Goal: Task Accomplishment & Management: Complete application form

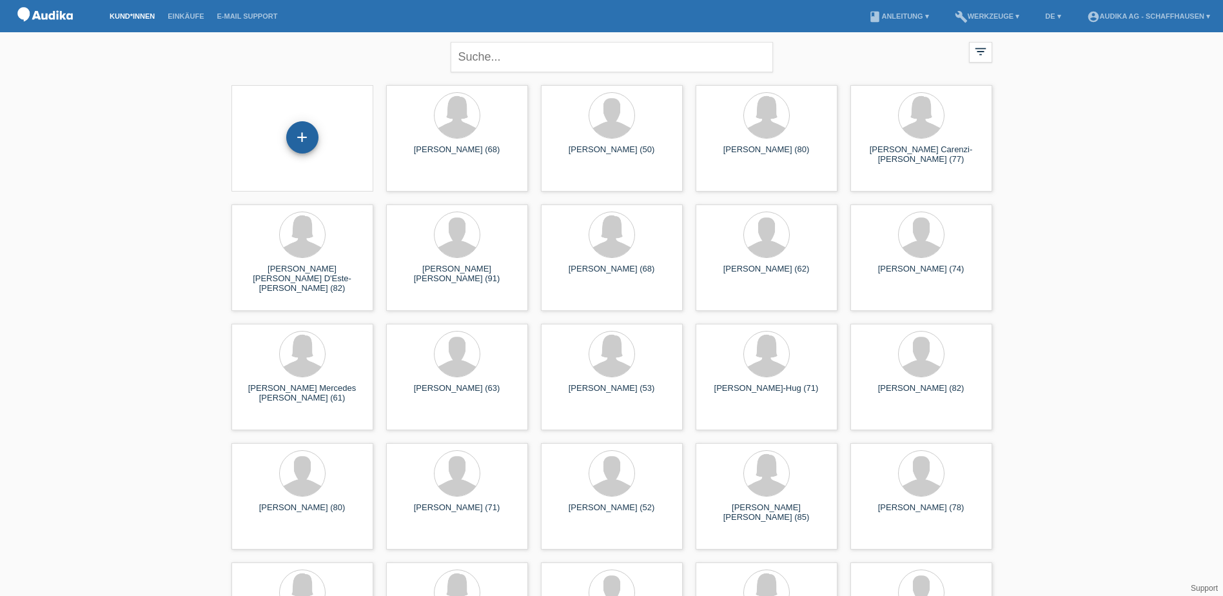
click at [313, 132] on div "+" at bounding box center [302, 137] width 32 height 32
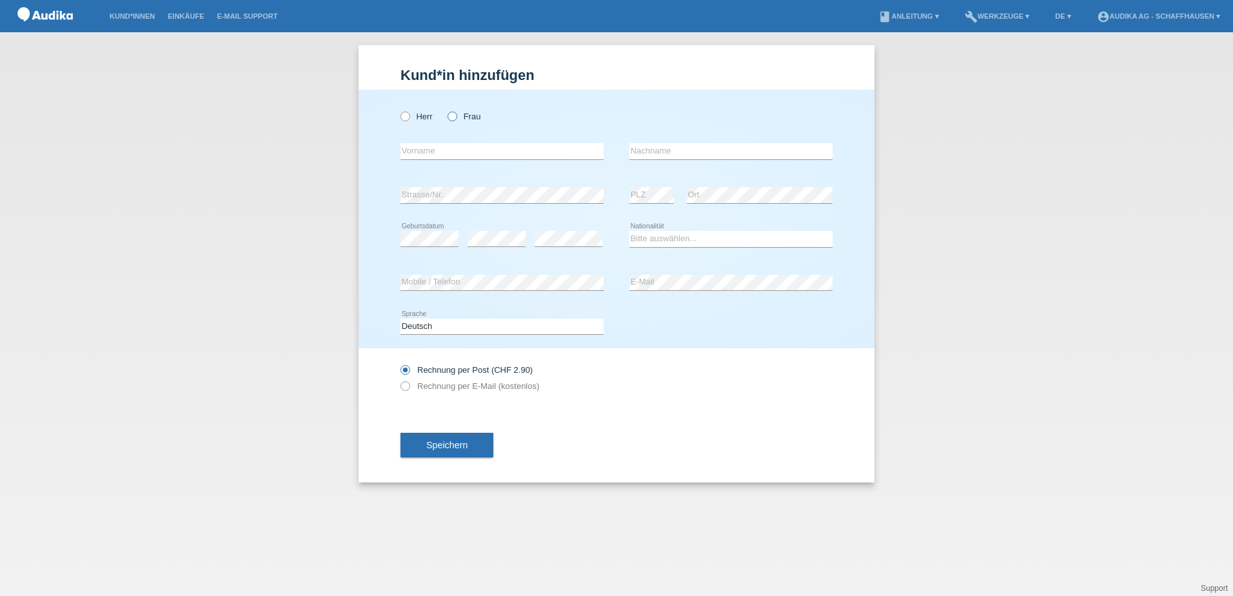
click at [446, 110] on icon at bounding box center [446, 110] width 0 height 0
click at [451, 117] on input "Frau" at bounding box center [451, 116] width 8 height 8
radio input "true"
click at [469, 144] on input "text" at bounding box center [501, 151] width 203 height 16
type input "Vanessa"
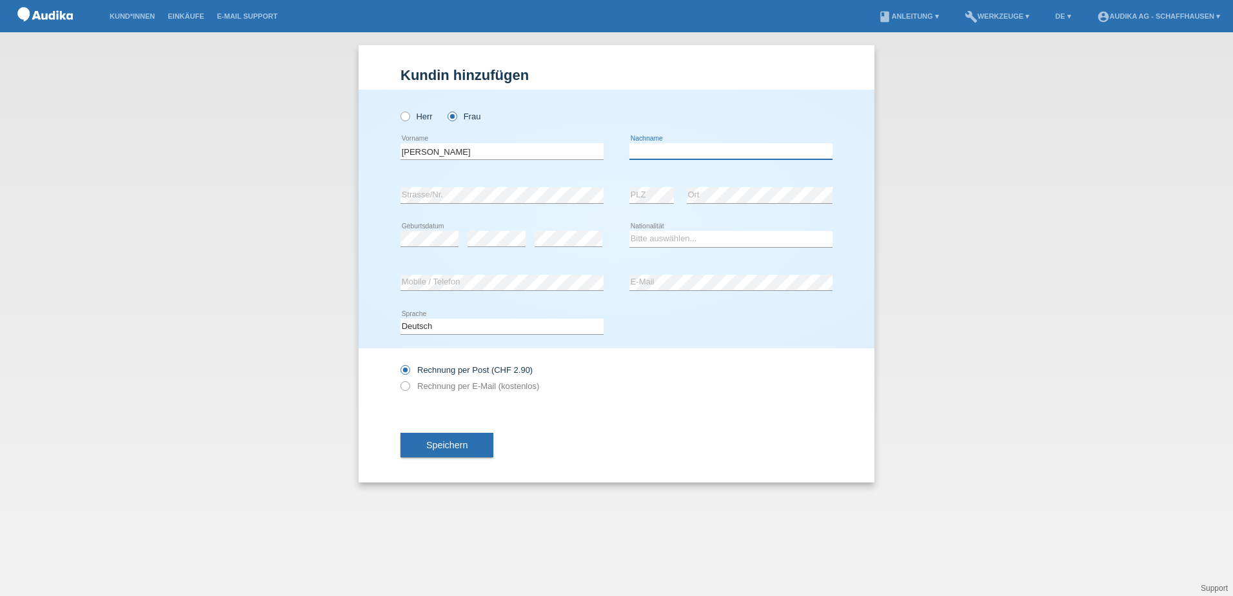
click at [724, 147] on input "text" at bounding box center [730, 151] width 203 height 16
type input "Wendle"
click at [549, 230] on div "error" at bounding box center [569, 239] width 68 height 44
click at [466, 148] on input "[PERSON_NAME]" at bounding box center [501, 151] width 203 height 16
click at [695, 241] on select "Bitte auswählen... Schweiz Deutschland Liechtenstein Österreich ------------ Af…" at bounding box center [730, 238] width 203 height 15
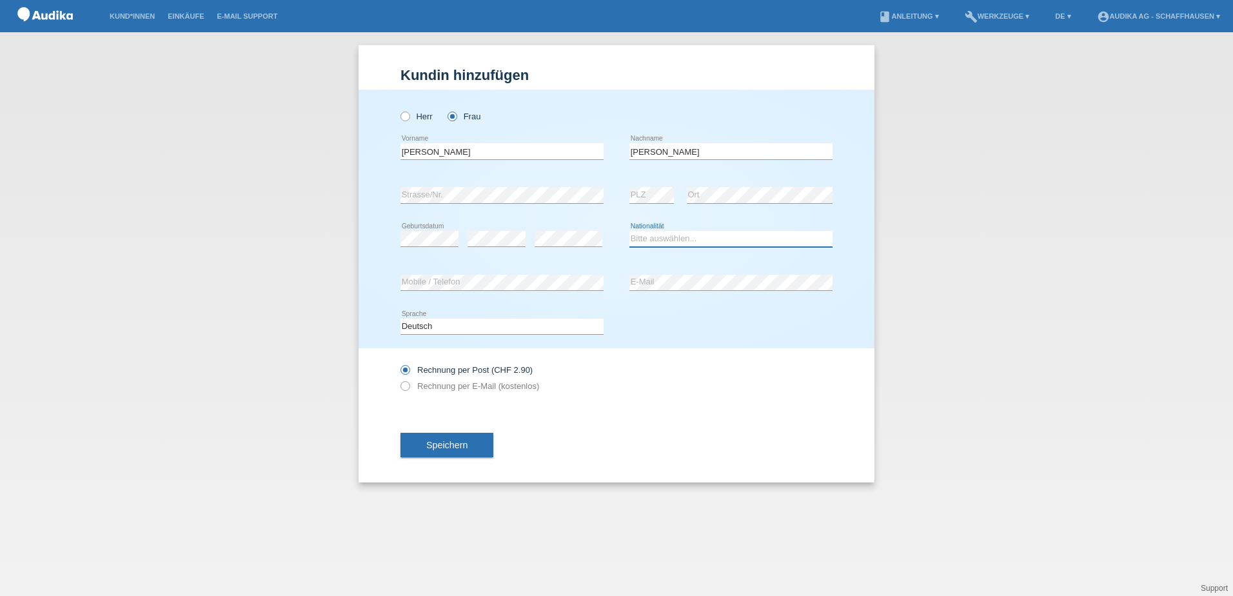
select select "CH"
click at [629, 231] on select "Bitte auswählen... Schweiz Deutschland Liechtenstein Österreich ------------ Af…" at bounding box center [730, 238] width 203 height 15
click at [410, 388] on label "Rechnung per E-Mail (kostenlos)" at bounding box center [469, 386] width 139 height 10
click at [409, 388] on input "Rechnung per E-Mail (kostenlos)" at bounding box center [404, 389] width 8 height 16
radio input "true"
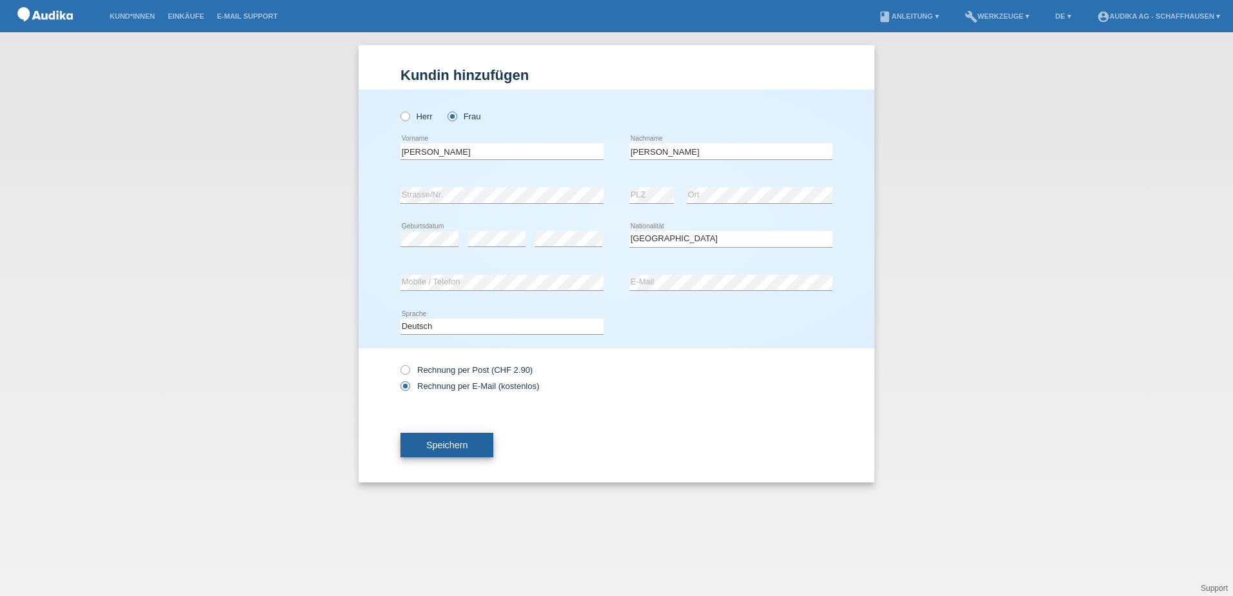
click at [456, 453] on button "Speichern" at bounding box center [446, 445] width 93 height 25
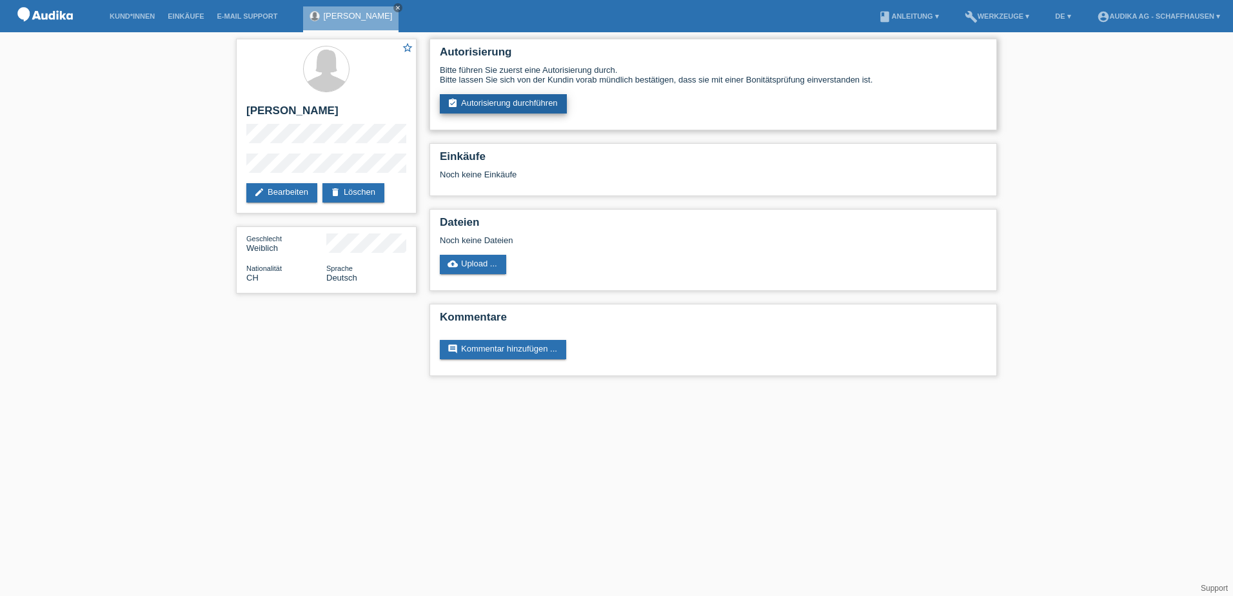
click at [531, 105] on link "assignment_turned_in Autorisierung durchführen" at bounding box center [503, 103] width 127 height 19
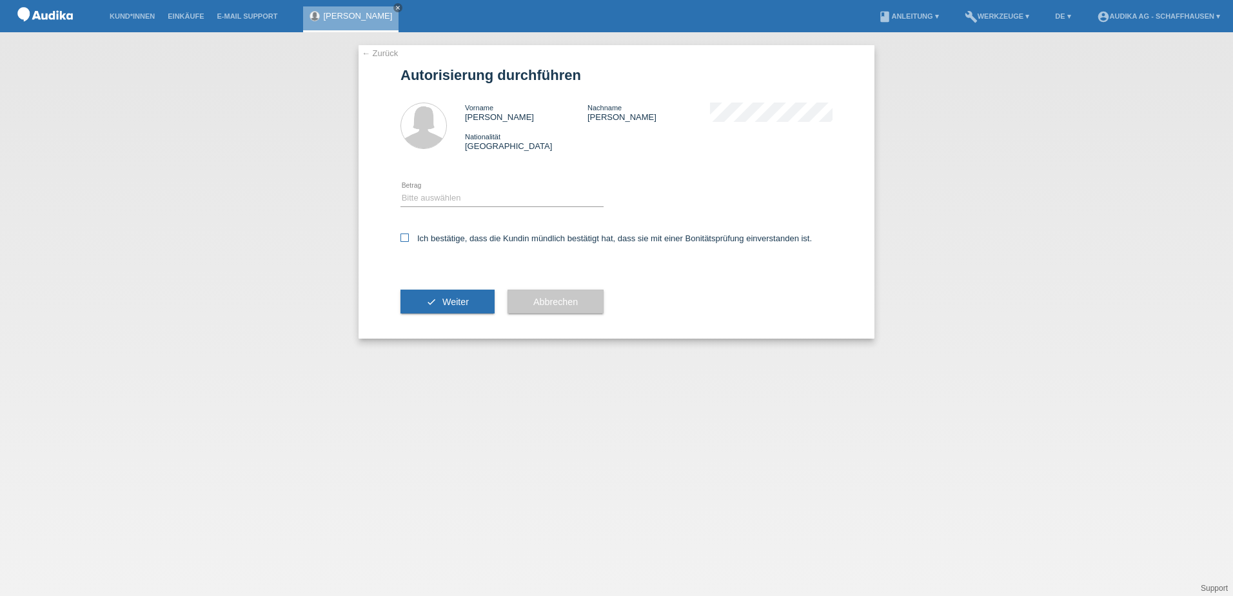
click at [406, 235] on icon at bounding box center [404, 237] width 8 height 8
click at [406, 235] on input "Ich bestätige, dass die Kundin mündlich bestätigt hat, dass sie mit einer Bonit…" at bounding box center [404, 237] width 8 height 8
checkbox input "true"
click at [426, 193] on select "Bitte auswählen CHF 1.00 - CHF 499.00 CHF 500.00 - CHF 1'999.00 CHF 2'000.00 - …" at bounding box center [501, 197] width 203 height 15
select select "3"
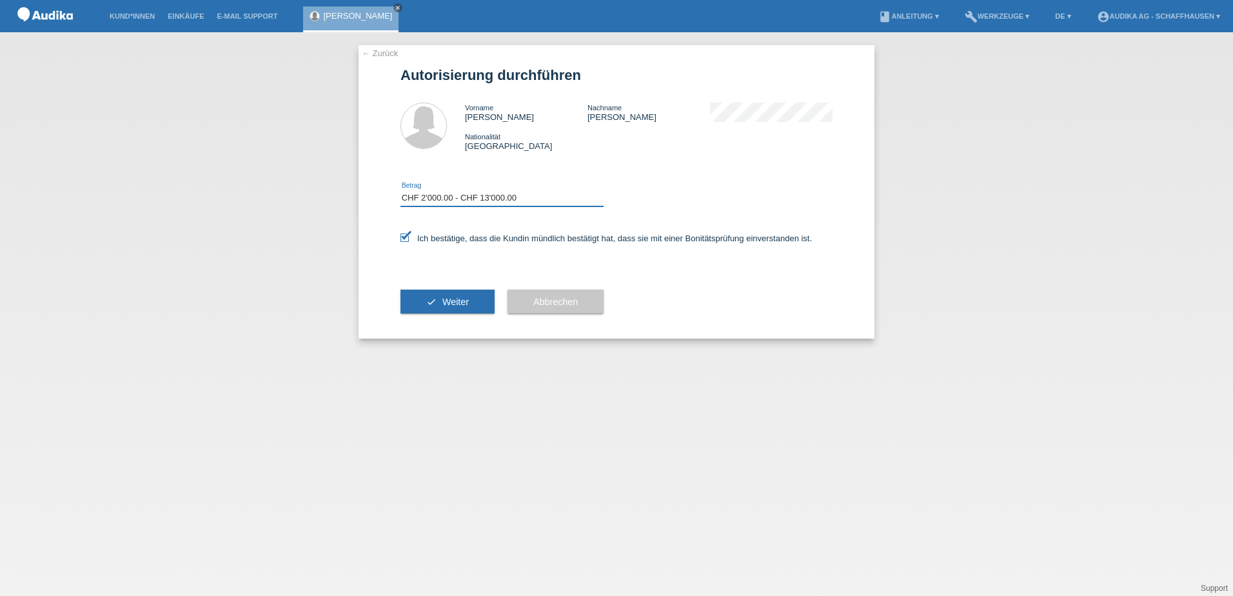
click at [400, 190] on select "Bitte auswählen CHF 1.00 - CHF 499.00 CHF 500.00 - CHF 1'999.00 CHF 2'000.00 - …" at bounding box center [501, 197] width 203 height 15
click at [487, 295] on button "check Weiter" at bounding box center [447, 302] width 94 height 25
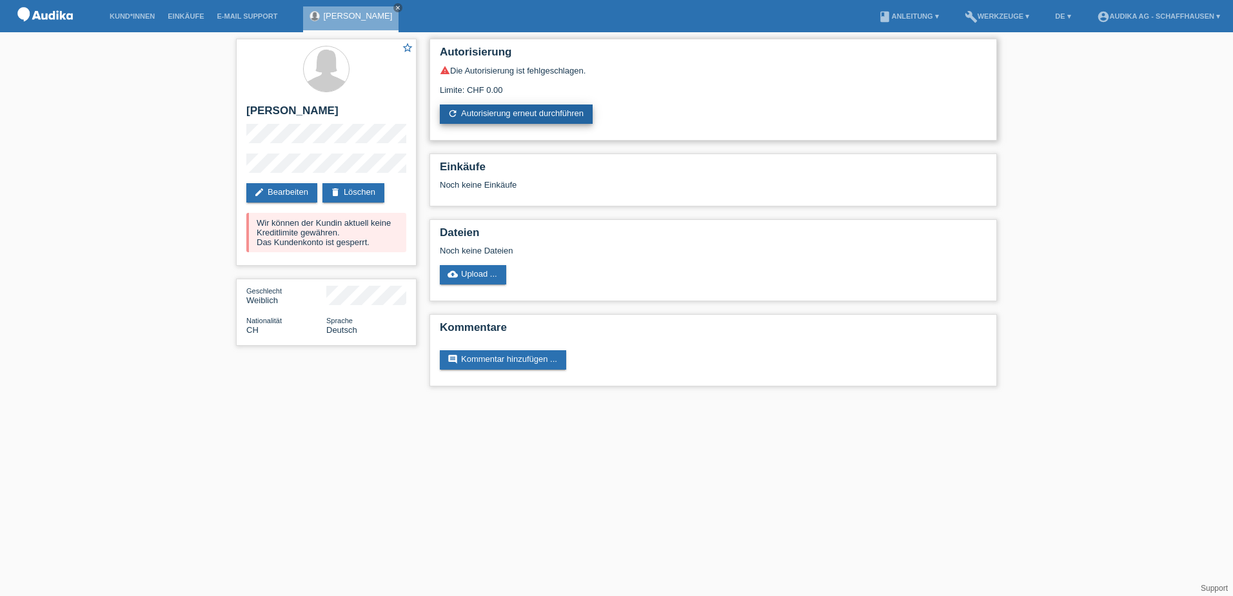
click at [523, 112] on link "refresh Autorisierung erneut durchführen" at bounding box center [516, 113] width 153 height 19
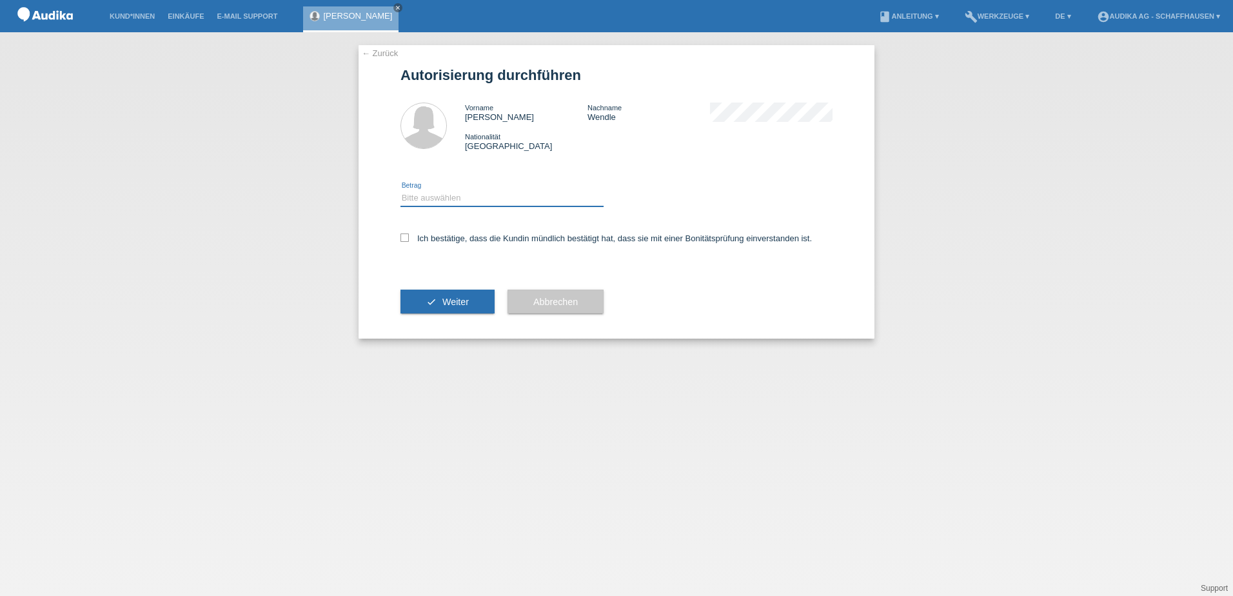
click at [461, 194] on select "Bitte auswählen CHF 1.00 - CHF 499.00 CHF 500.00 - CHF 1'999.00 CHF 2'000.00 - …" at bounding box center [501, 197] width 203 height 15
select select "3"
click at [400, 190] on select "Bitte auswählen CHF 1.00 - CHF 499.00 CHF 500.00 - CHF 1'999.00 CHF 2'000.00 - …" at bounding box center [501, 197] width 203 height 15
click at [400, 240] on div "← Zurück Autorisierung durchführen Vorname [PERSON_NAME] Nachname [PERSON_NAME]…" at bounding box center [617, 191] width 516 height 293
click at [407, 238] on icon at bounding box center [404, 237] width 8 height 8
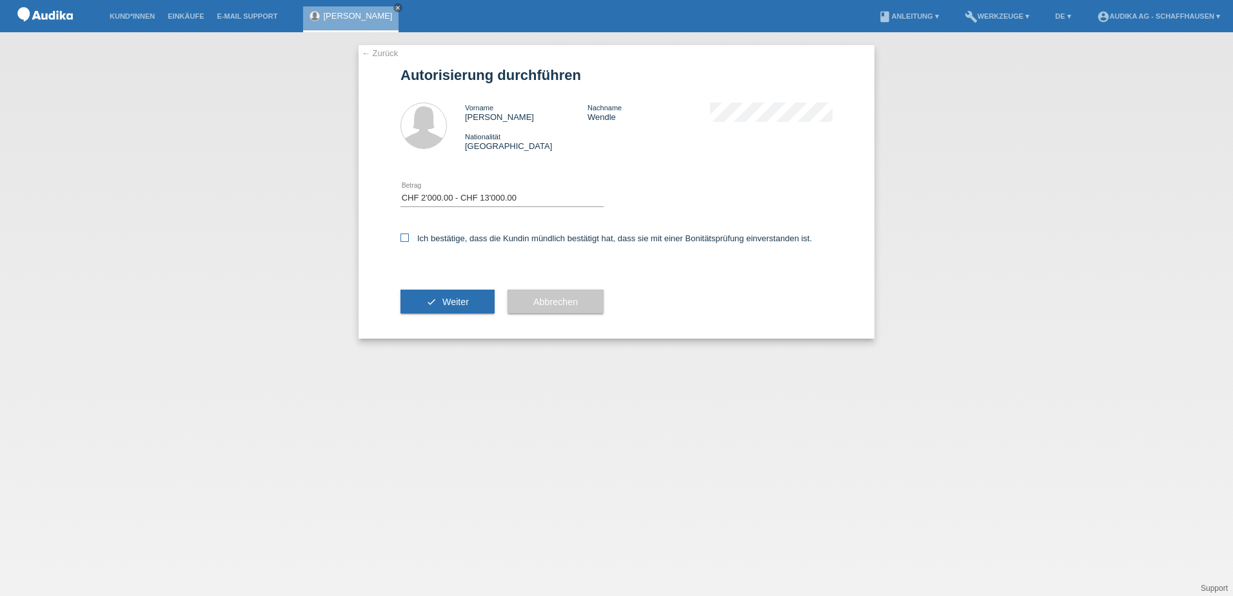
click at [407, 238] on input "Ich bestätige, dass die Kundin mündlich bestätigt hat, dass sie mit einer Bonit…" at bounding box center [404, 237] width 8 height 8
checkbox input "true"
click at [451, 299] on span "Weiter" at bounding box center [455, 302] width 26 height 10
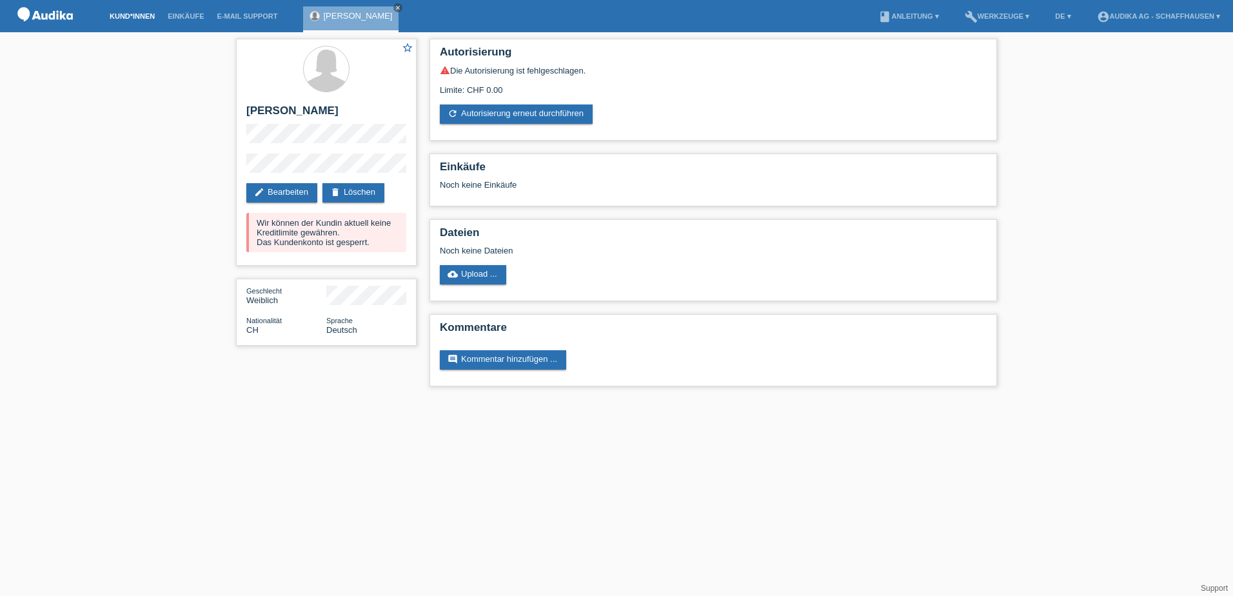
click at [139, 19] on link "Kund*innen" at bounding box center [132, 16] width 58 height 8
